Goal: Task Accomplishment & Management: Use online tool/utility

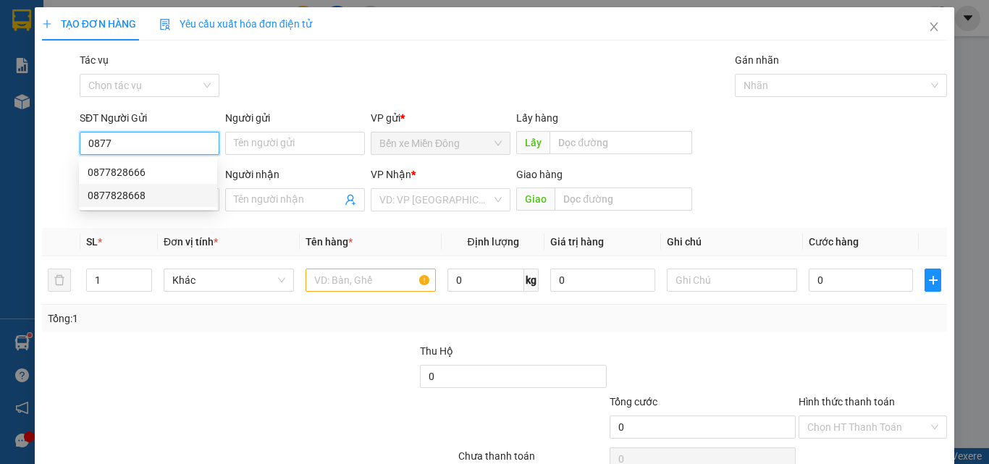
drag, startPoint x: 144, startPoint y: 191, endPoint x: 252, endPoint y: 179, distance: 108.5
click at [145, 191] on div "0877828668" at bounding box center [148, 195] width 121 height 16
type input "0877828668"
type input "0369608092"
type input "0877828668"
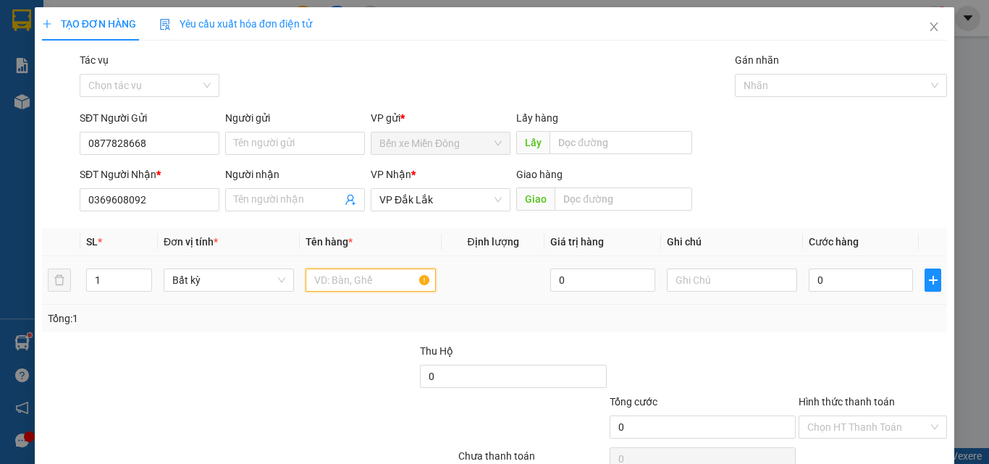
click at [339, 282] on input "text" at bounding box center [370, 279] width 130 height 23
type input "1 HỘP"
click at [845, 276] on input "0" at bounding box center [860, 279] width 104 height 23
type input "03"
type input "3"
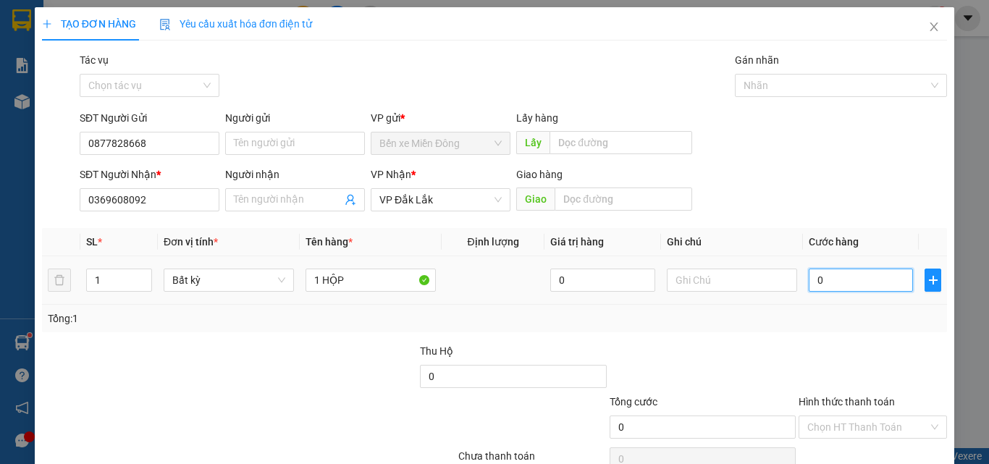
type input "3"
type input "030"
type input "30"
type input "30.000"
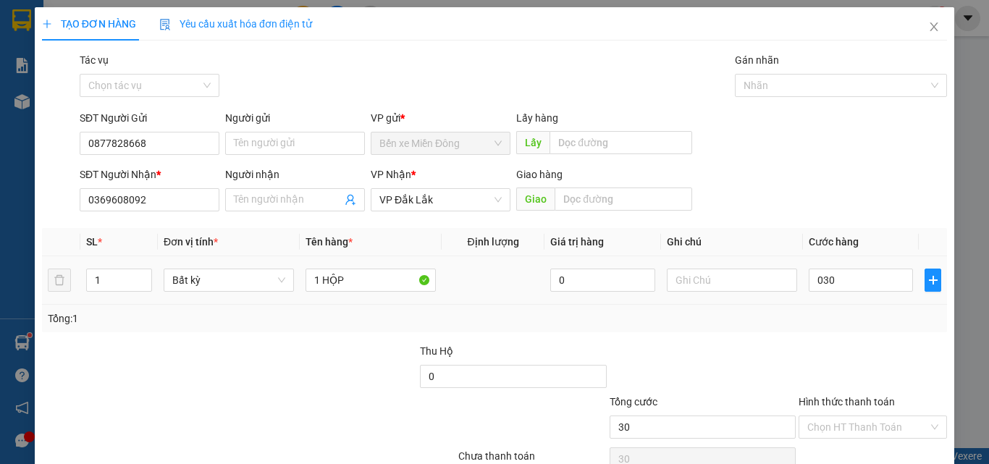
type input "30.000"
drag, startPoint x: 848, startPoint y: 336, endPoint x: 853, endPoint y: 426, distance: 90.6
click at [848, 342] on div "Transit Pickup Surcharge Ids Transit Deliver Surcharge Ids Transit Deliver Surc…" at bounding box center [494, 279] width 905 height 455
drag, startPoint x: 849, startPoint y: 435, endPoint x: 849, endPoint y: 423, distance: 12.3
click at [849, 432] on input "Hình thức thanh toán" at bounding box center [867, 427] width 121 height 22
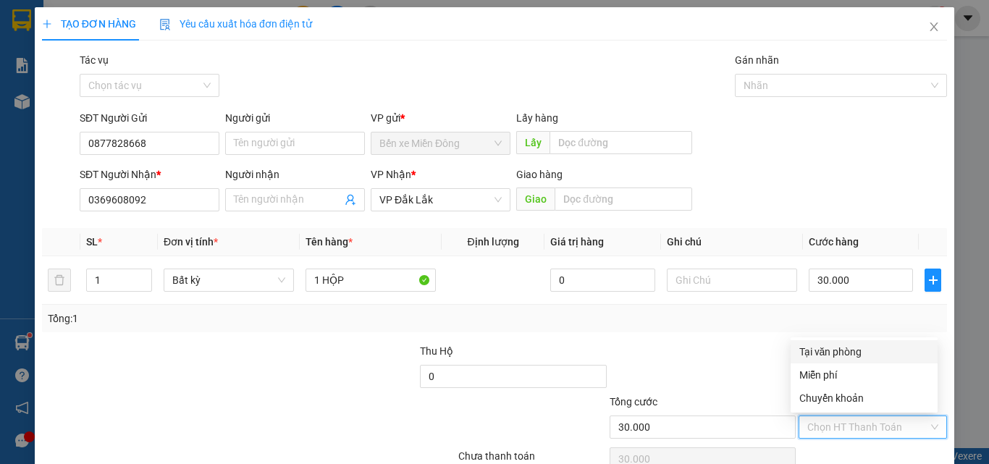
click at [842, 353] on div "Tại văn phòng" at bounding box center [864, 352] width 130 height 16
type input "0"
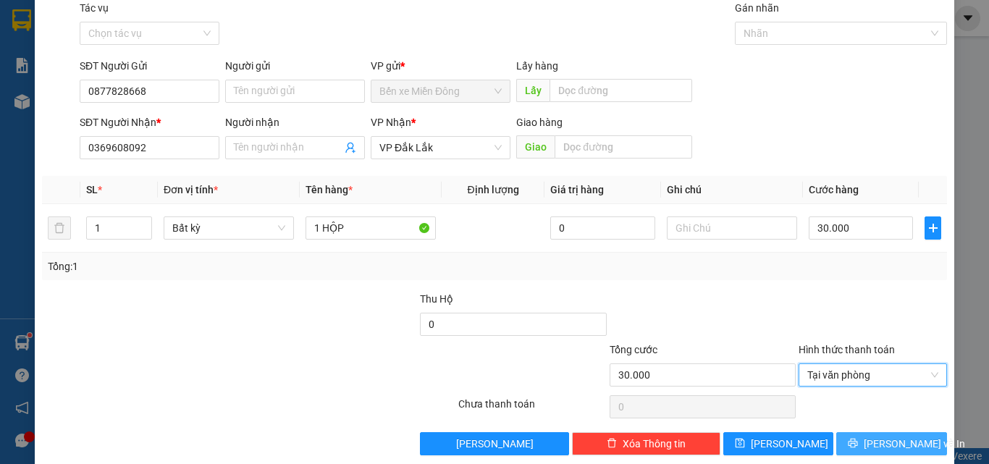
scroll to position [72, 0]
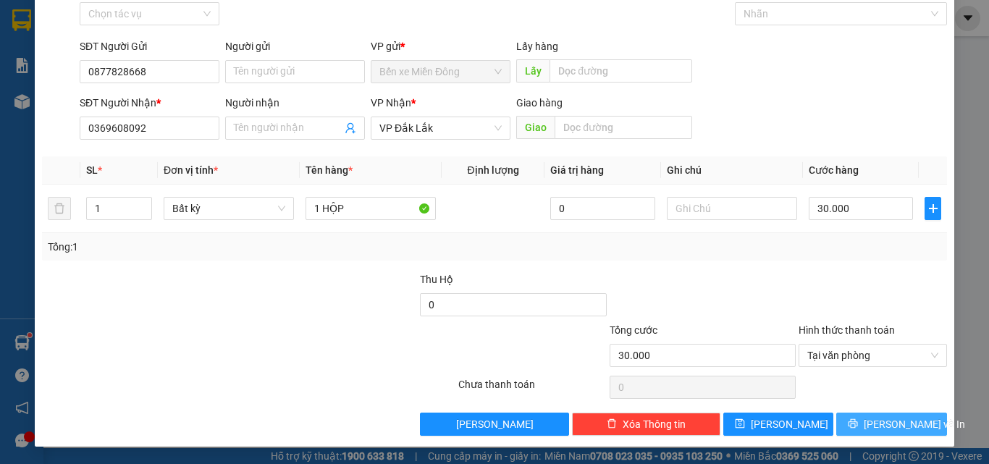
click at [840, 416] on button "[PERSON_NAME] và In" at bounding box center [891, 424] width 111 height 23
click at [842, 415] on button "[PERSON_NAME] và In" at bounding box center [891, 424] width 111 height 23
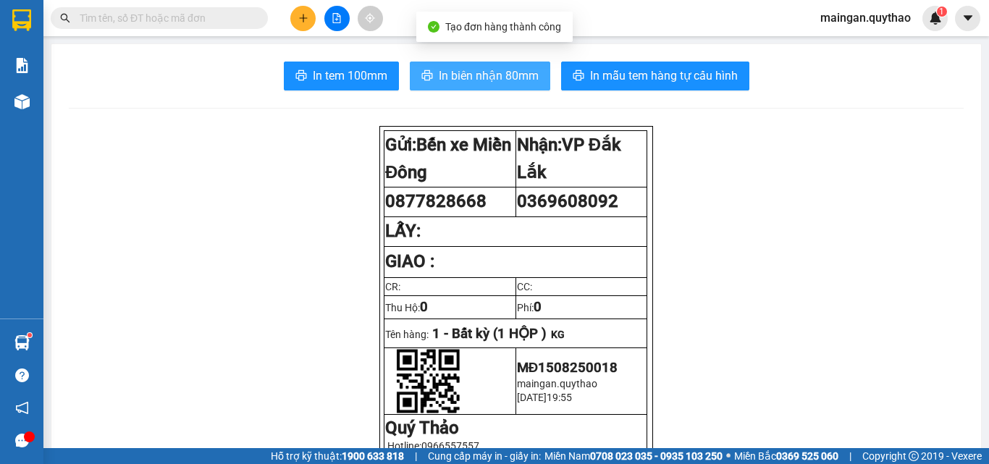
click at [467, 86] on button "In biên nhận 80mm" at bounding box center [480, 76] width 140 height 29
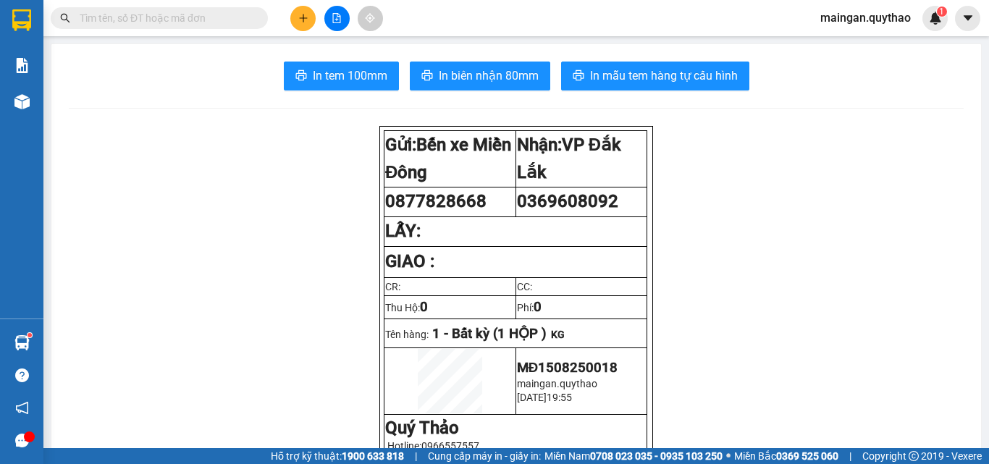
click at [324, 64] on button "In tem 100mm" at bounding box center [341, 76] width 115 height 29
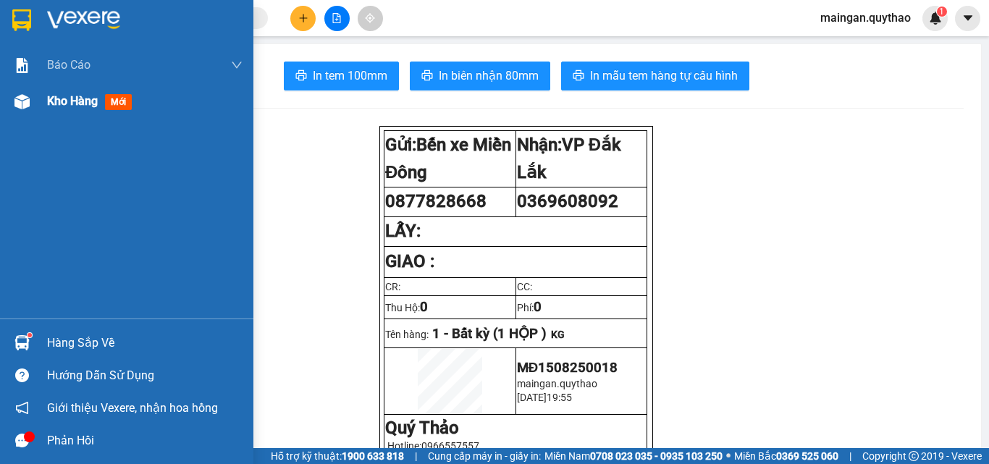
drag, startPoint x: 82, startPoint y: 119, endPoint x: 109, endPoint y: 107, distance: 29.2
click at [88, 117] on div "Kho hàng mới" at bounding box center [144, 101] width 195 height 36
drag, startPoint x: 109, startPoint y: 107, endPoint x: 120, endPoint y: 105, distance: 11.8
click at [117, 106] on span "mới" at bounding box center [118, 102] width 27 height 16
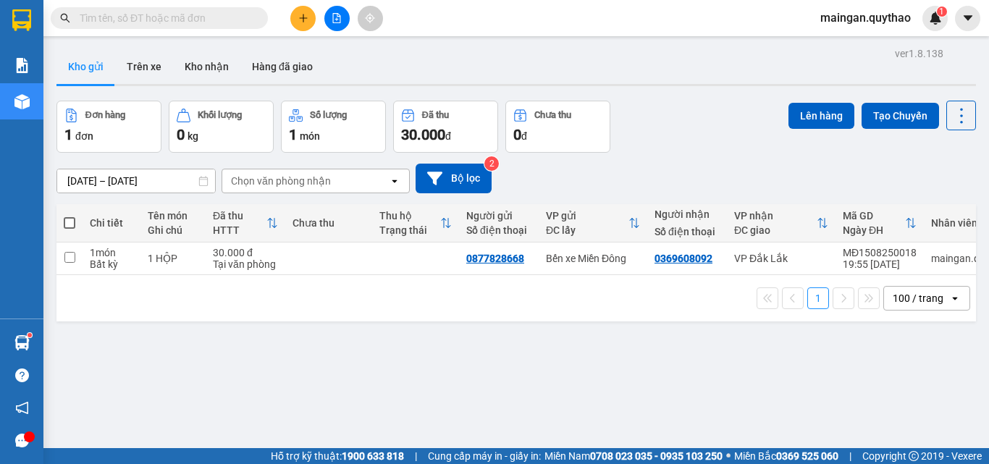
drag, startPoint x: 73, startPoint y: 224, endPoint x: 60, endPoint y: 218, distance: 14.6
click at [70, 224] on span at bounding box center [70, 223] width 12 height 12
click at [69, 216] on input "checkbox" at bounding box center [69, 216] width 0 height 0
checkbox input "true"
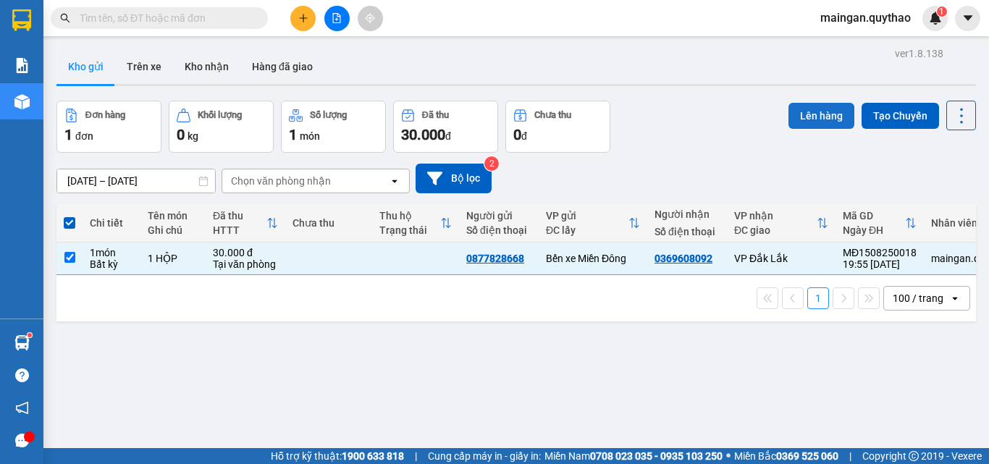
click at [792, 119] on button "Lên hàng" at bounding box center [821, 116] width 66 height 26
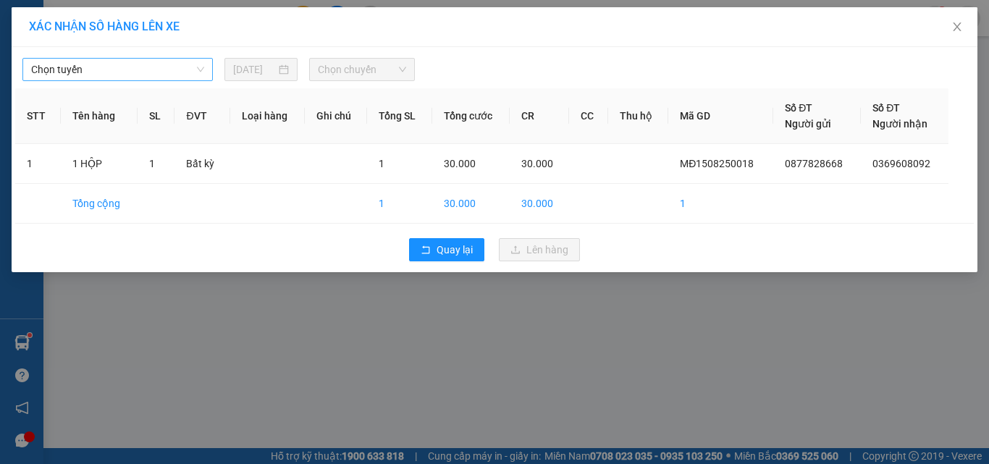
click at [155, 80] on div "Chọn tuyến" at bounding box center [117, 69] width 190 height 23
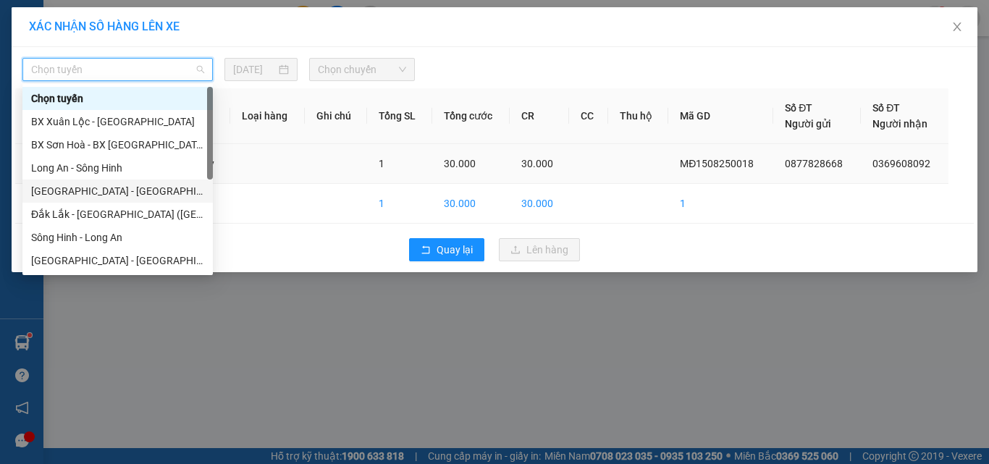
click at [132, 192] on div "[GEOGRAPHIC_DATA] - [GEOGRAPHIC_DATA] ([GEOGRAPHIC_DATA] mới)" at bounding box center [117, 191] width 173 height 16
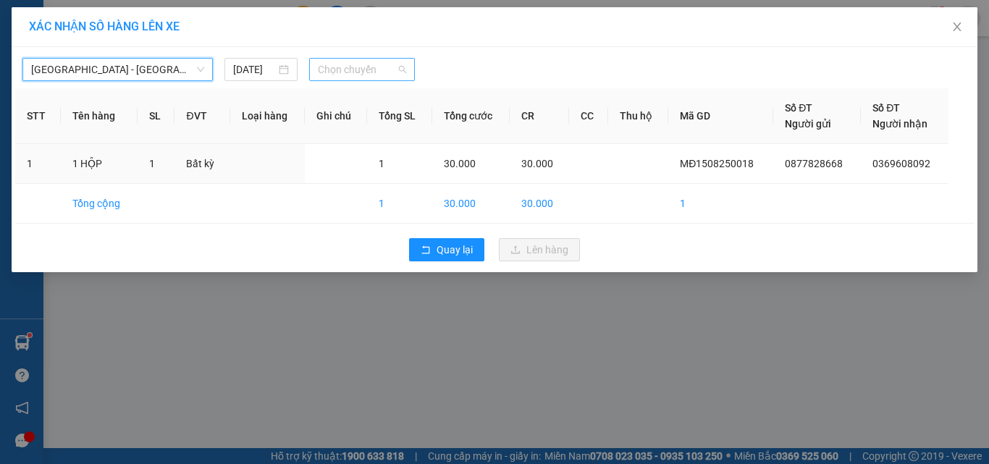
click at [371, 71] on span "Chọn chuyến" at bounding box center [362, 70] width 89 height 22
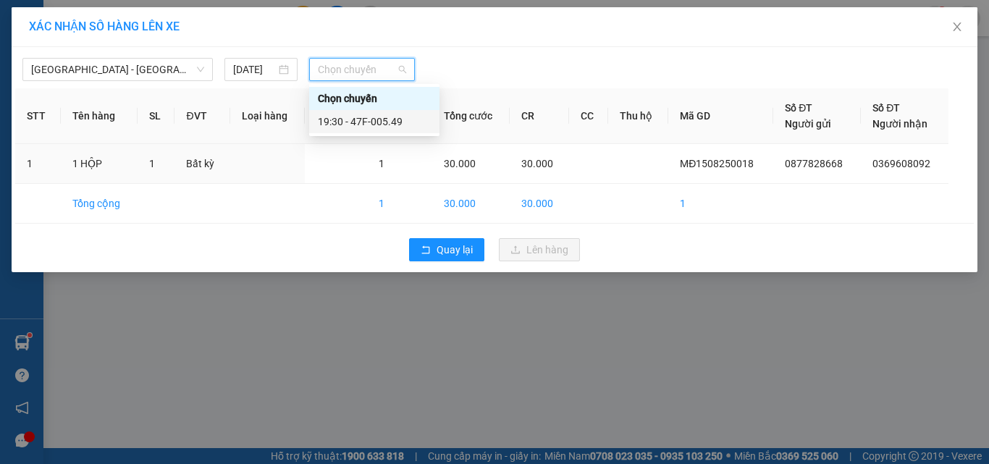
drag, startPoint x: 377, startPoint y: 120, endPoint x: 399, endPoint y: 139, distance: 28.7
click at [380, 124] on div "19:30 - 47F-005.49" at bounding box center [374, 122] width 113 height 16
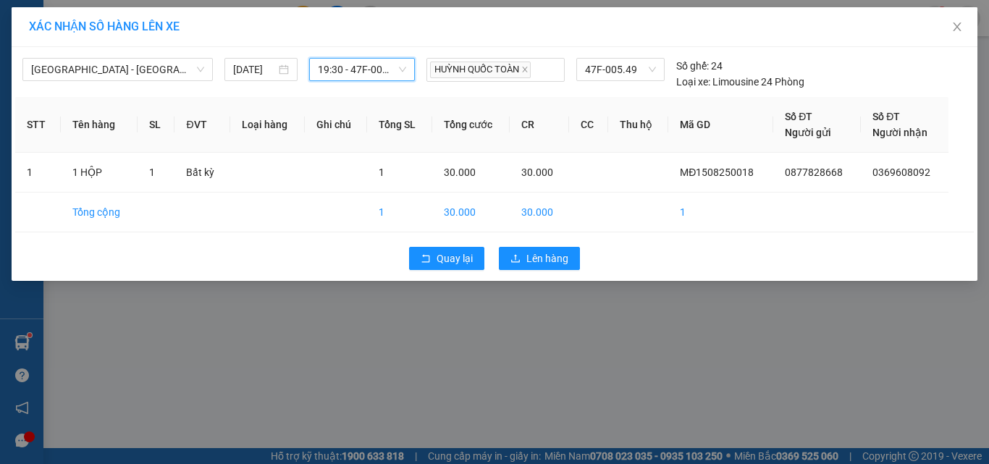
click at [539, 270] on div "Quay lại Lên hàng" at bounding box center [494, 259] width 958 height 38
click at [549, 265] on span "Lên hàng" at bounding box center [547, 258] width 42 height 16
